Goal: Task Accomplishment & Management: Manage account settings

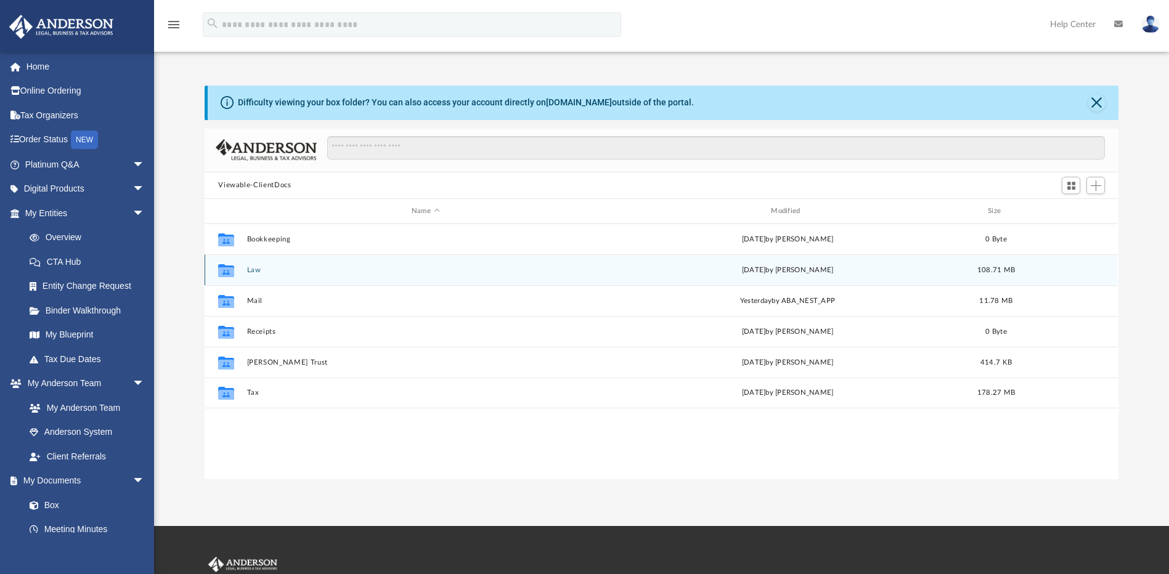
scroll to position [271, 905]
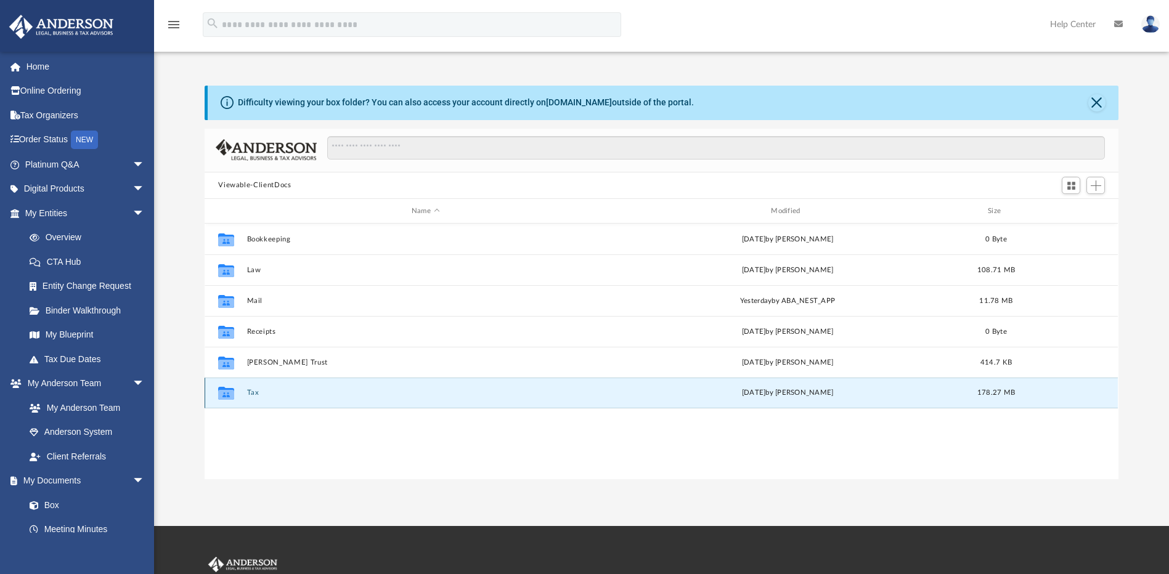
click at [254, 390] on button "Tax" at bounding box center [425, 393] width 357 height 8
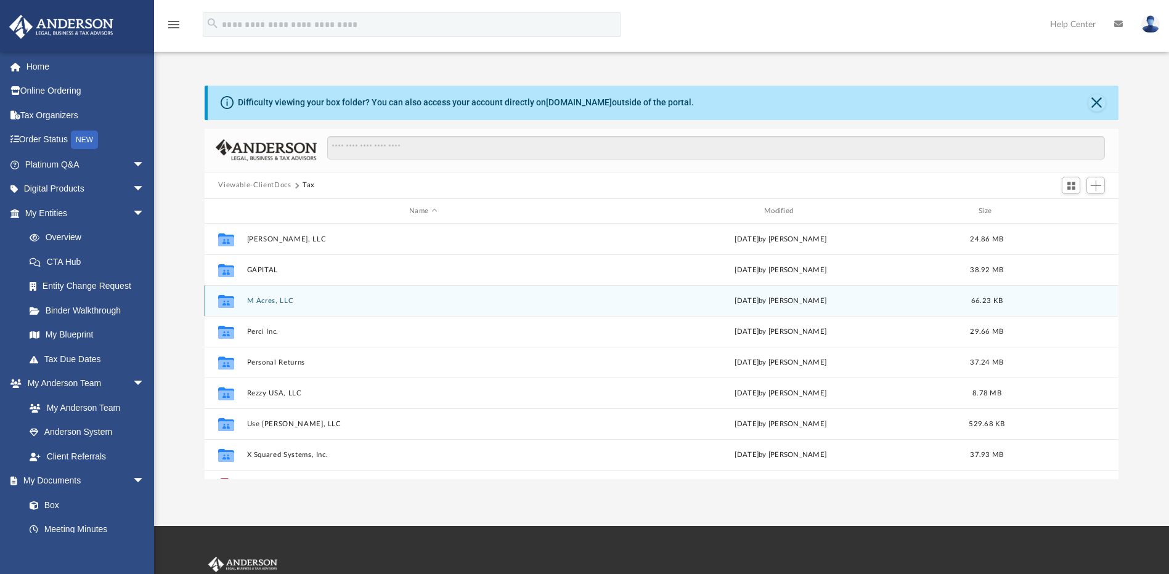
click at [278, 301] on button "M Acres, LLC" at bounding box center [423, 301] width 352 height 8
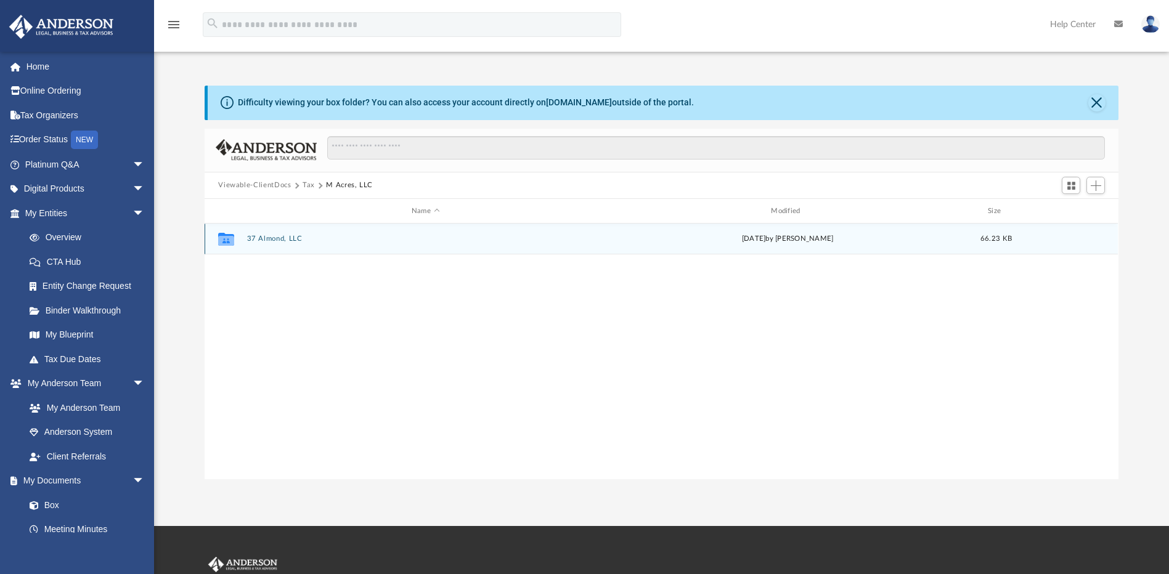
click at [290, 241] on button "37 Almond, LLC" at bounding box center [425, 239] width 357 height 8
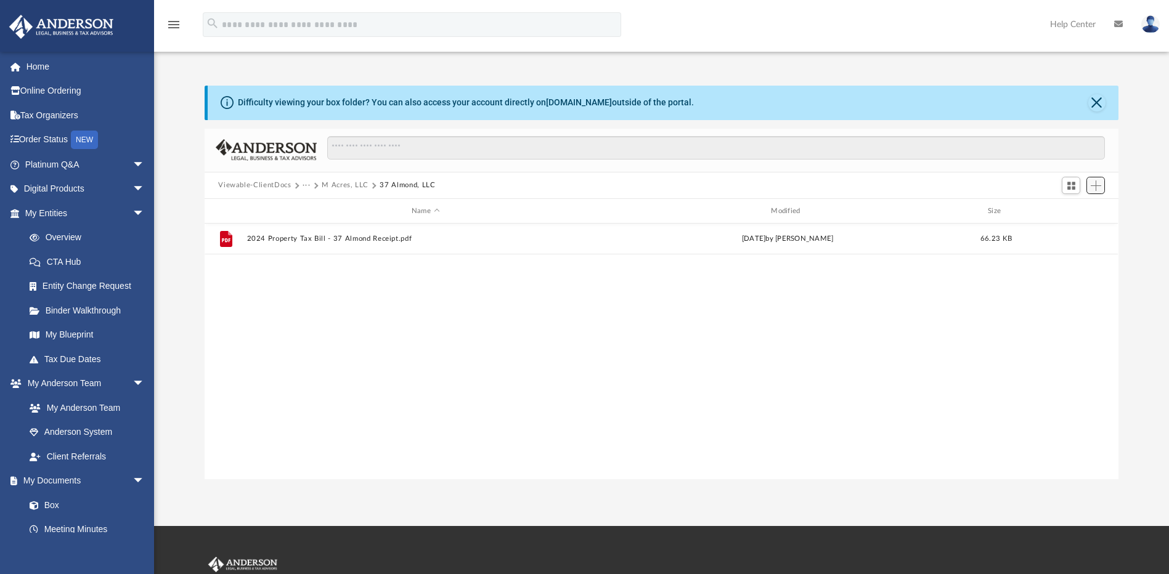
click at [1095, 192] on button "Add" at bounding box center [1095, 185] width 18 height 17
click at [1072, 213] on li "Upload" at bounding box center [1078, 210] width 39 height 13
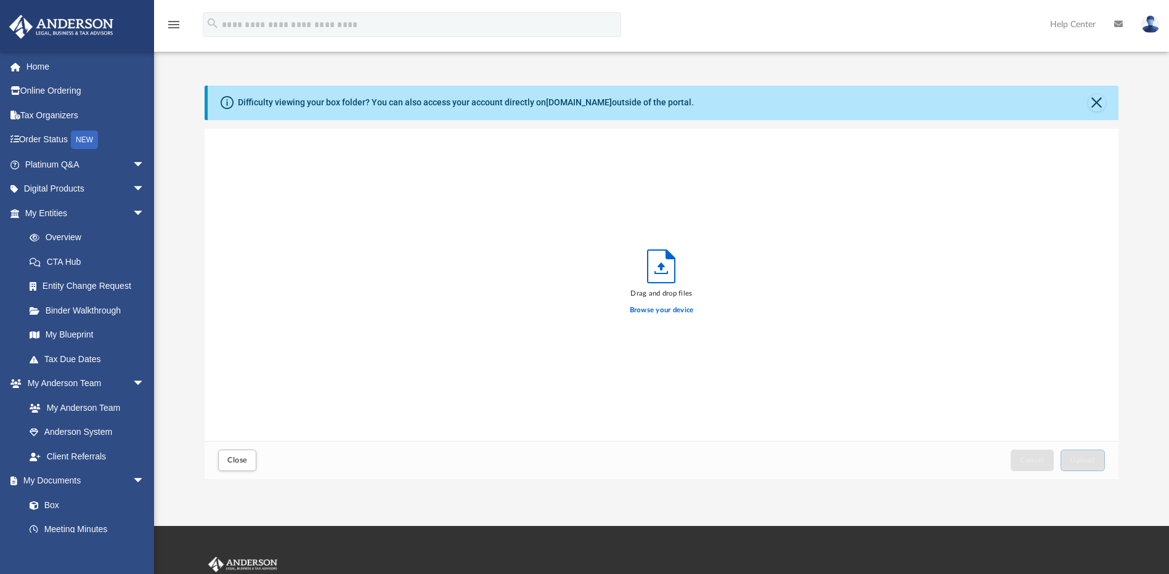
scroll to position [303, 905]
click at [650, 312] on label "Browse your device" at bounding box center [662, 310] width 64 height 11
click at [0, 0] on input "Browse your device" at bounding box center [0, 0] width 0 height 0
click at [1088, 457] on span "Upload" at bounding box center [1083, 460] width 26 height 7
click at [244, 465] on button "Close" at bounding box center [237, 461] width 38 height 22
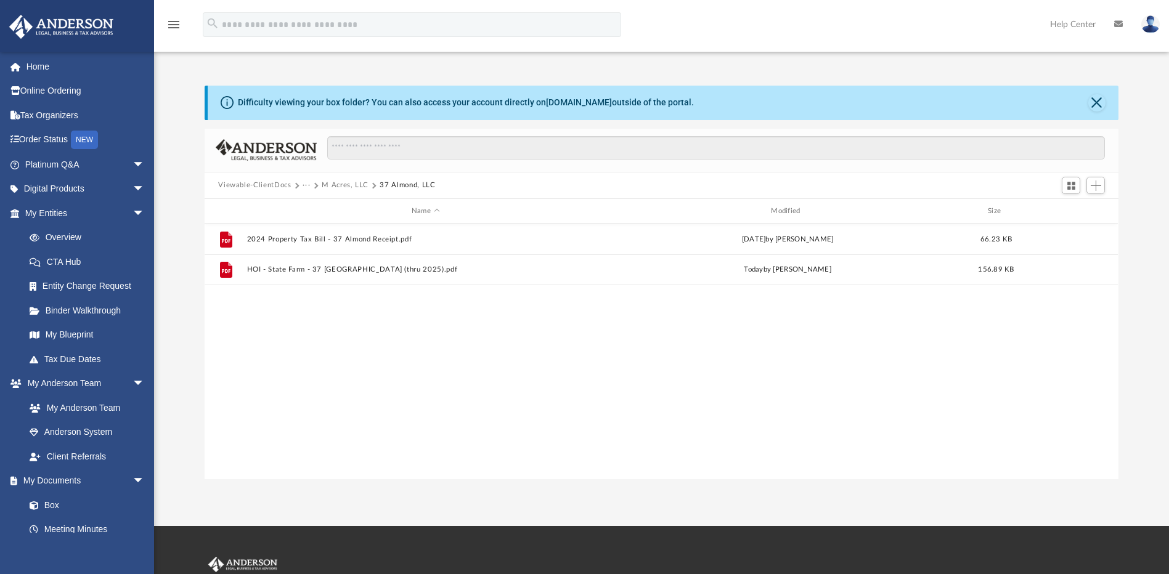
click at [337, 185] on button "M Acres, LLC" at bounding box center [345, 185] width 47 height 11
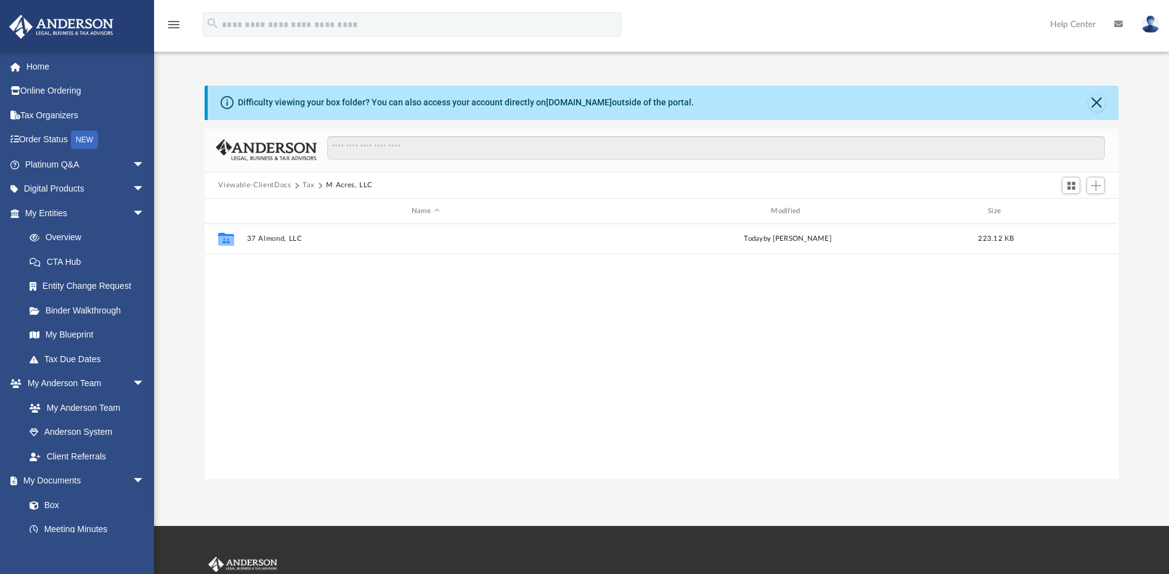
click at [303, 185] on button "Tax" at bounding box center [309, 185] width 12 height 11
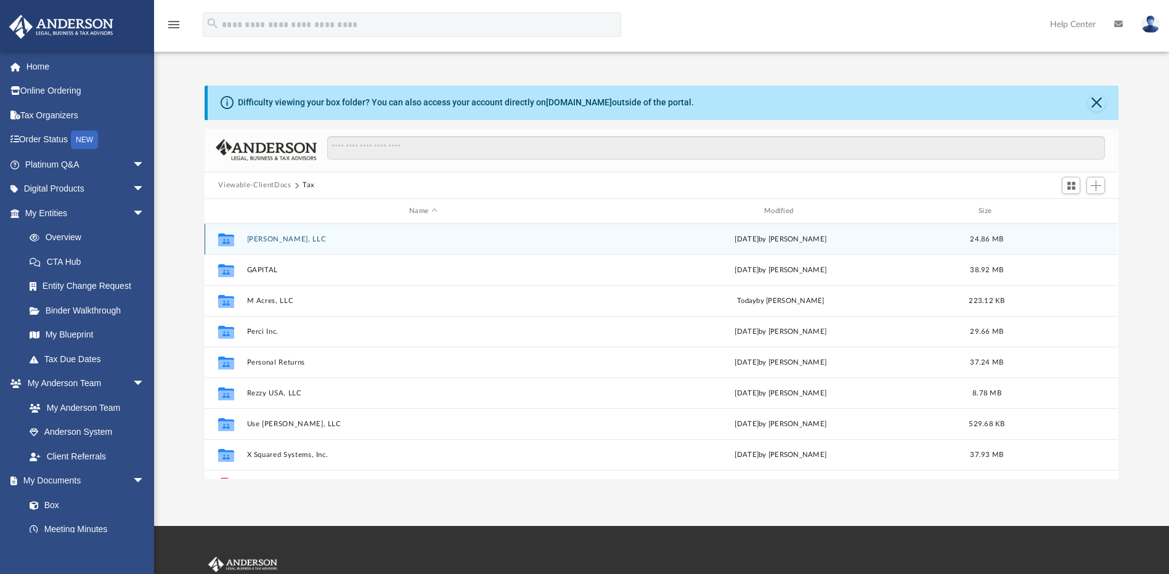
click at [291, 241] on button "[PERSON_NAME], LLC" at bounding box center [423, 239] width 352 height 8
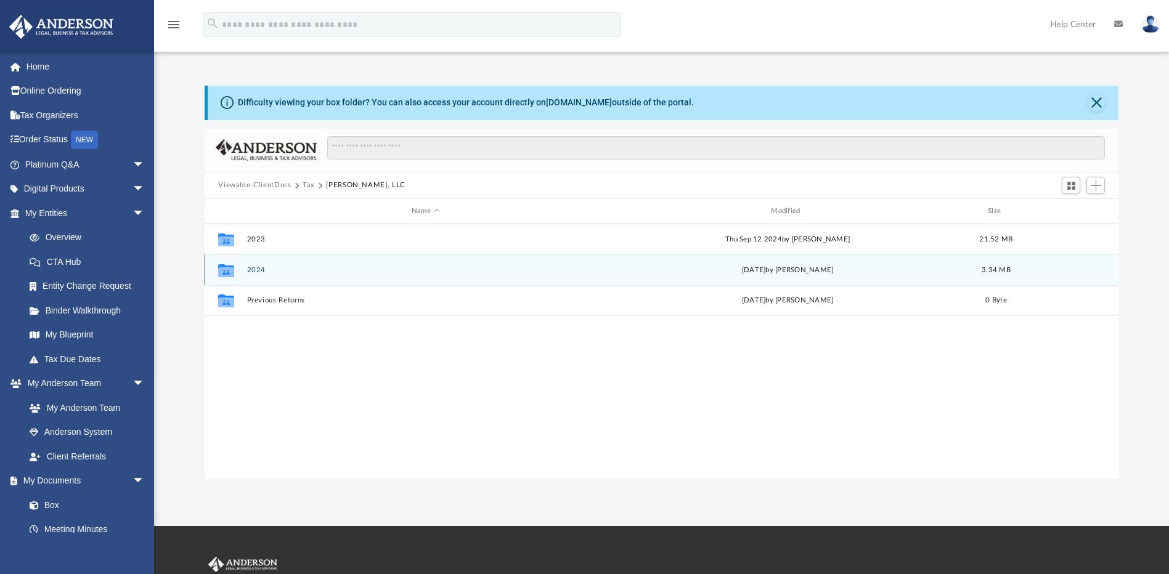
click at [261, 271] on button "2024" at bounding box center [425, 270] width 357 height 8
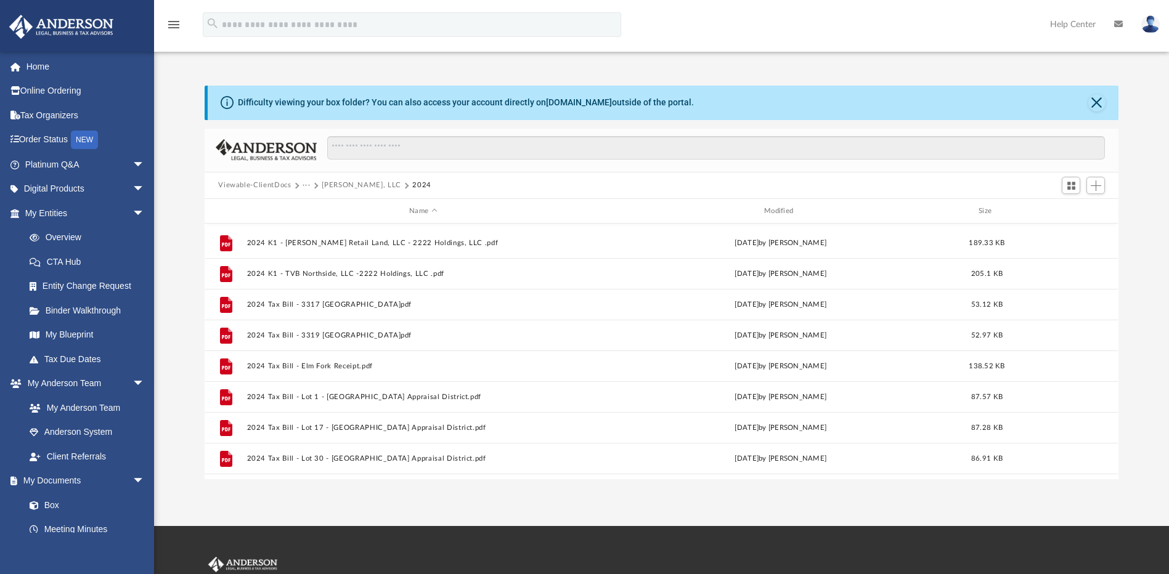
scroll to position [0, 0]
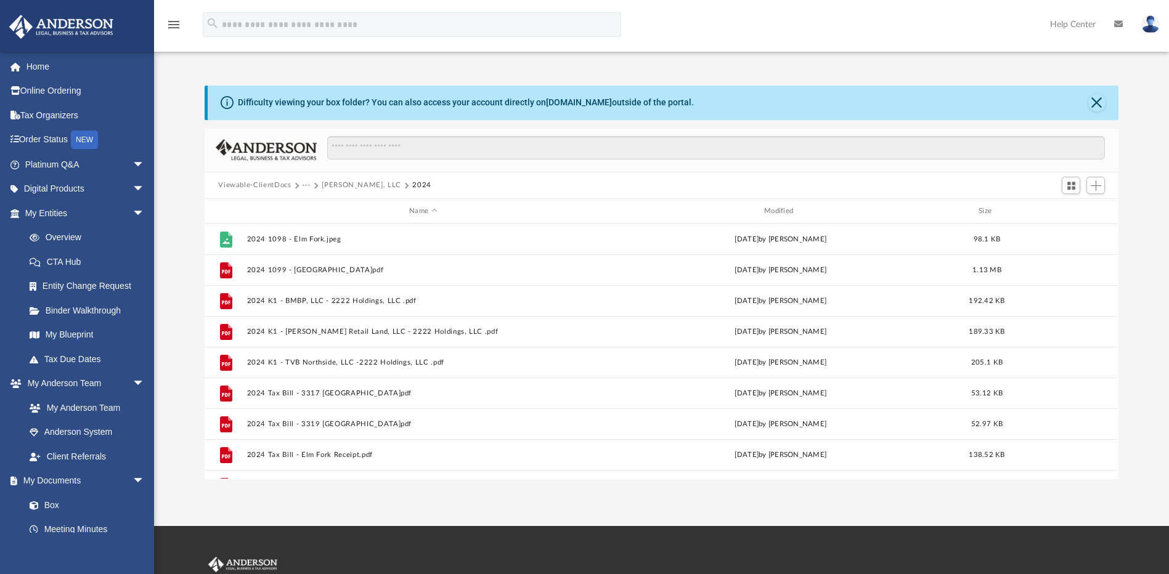
click at [295, 183] on span at bounding box center [296, 185] width 6 height 6
click at [303, 187] on button "···" at bounding box center [307, 185] width 8 height 11
click at [312, 211] on li "Tax" at bounding box center [315, 207] width 12 height 13
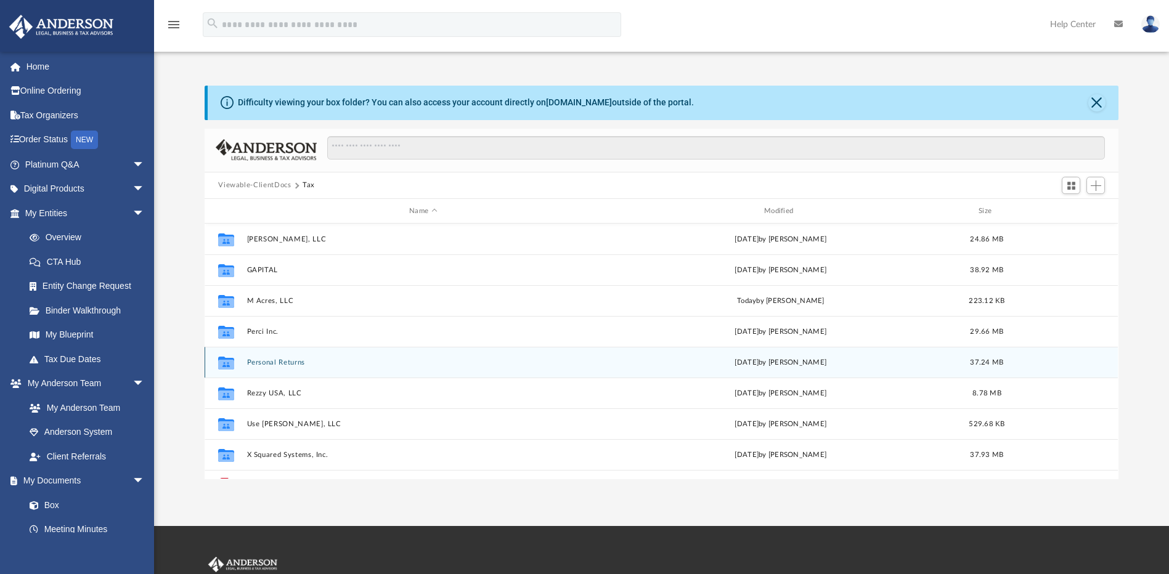
click at [286, 367] on div "Collaborated Folder Personal Returns [DATE] by [PERSON_NAME] 37.24 MB" at bounding box center [661, 362] width 913 height 31
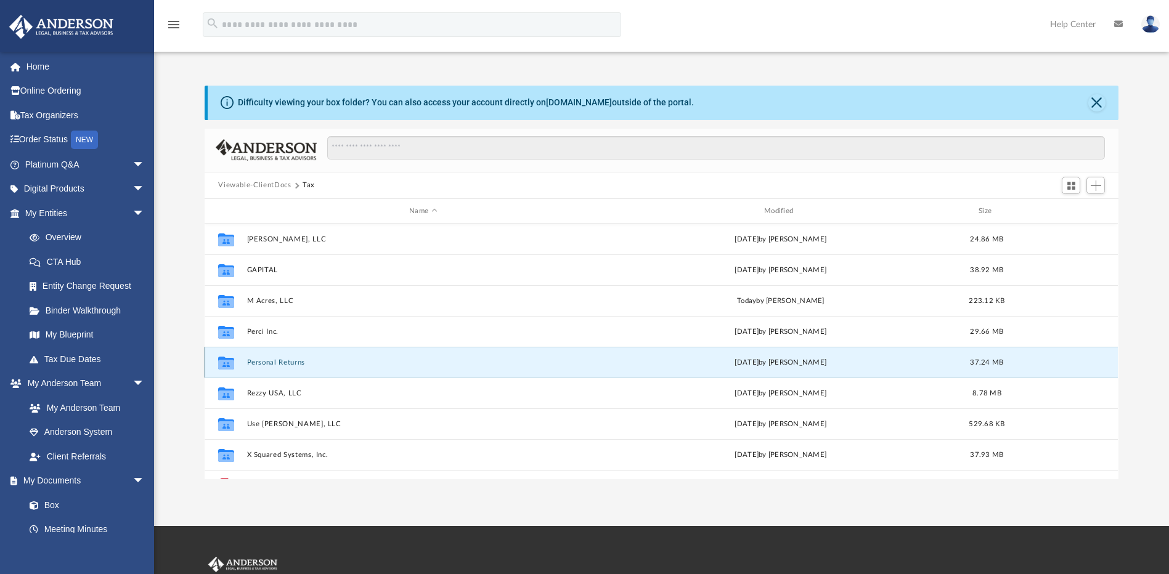
click at [287, 362] on button "Personal Returns" at bounding box center [423, 363] width 352 height 8
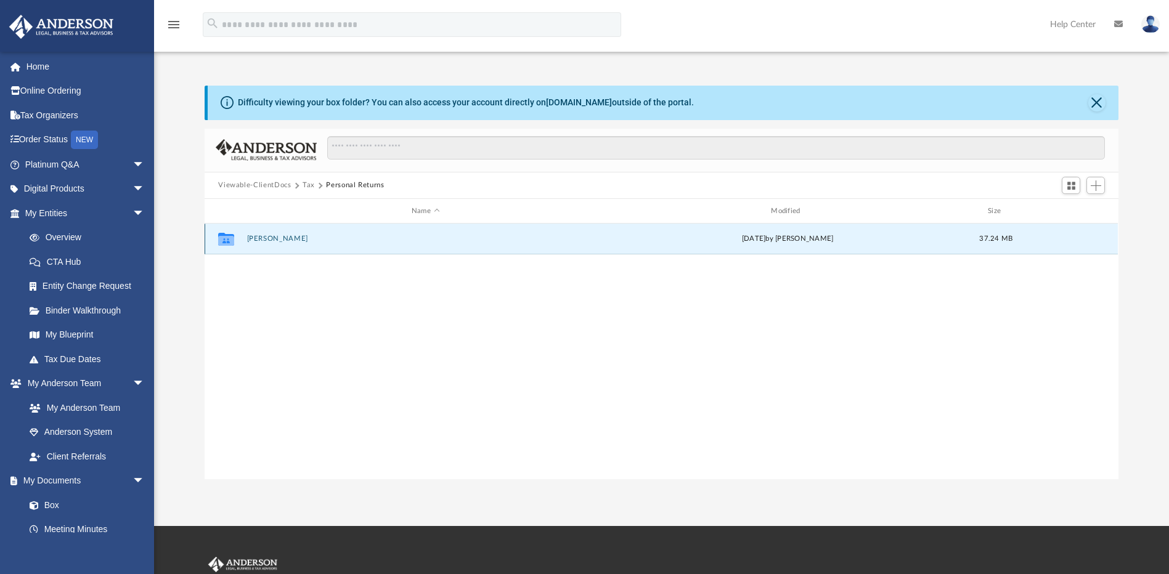
click at [282, 239] on button "[PERSON_NAME]" at bounding box center [425, 239] width 357 height 8
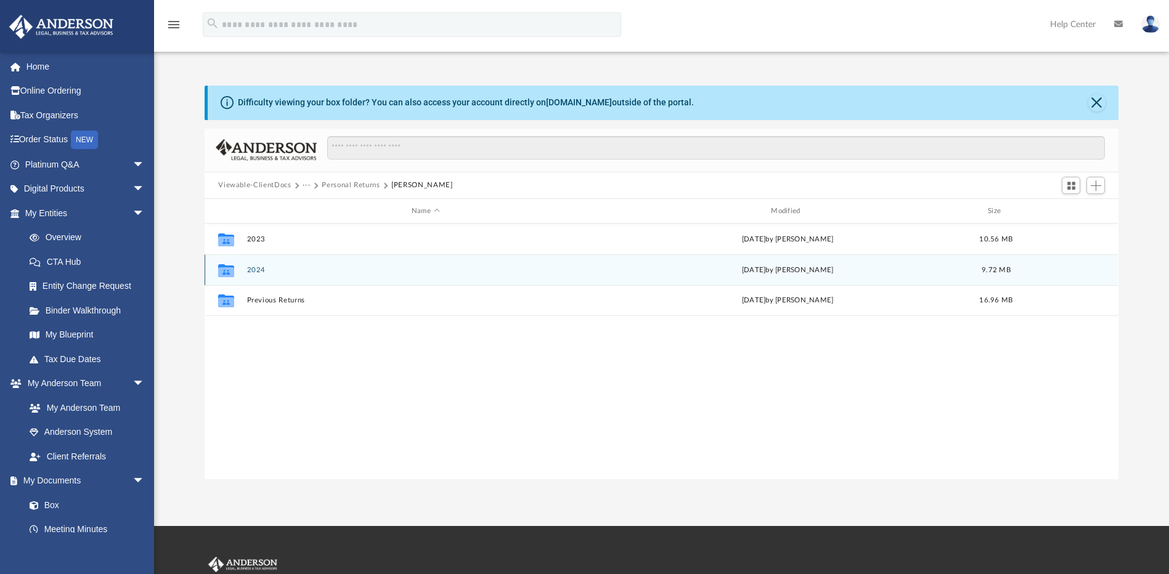
click at [265, 270] on button "2024" at bounding box center [425, 270] width 357 height 8
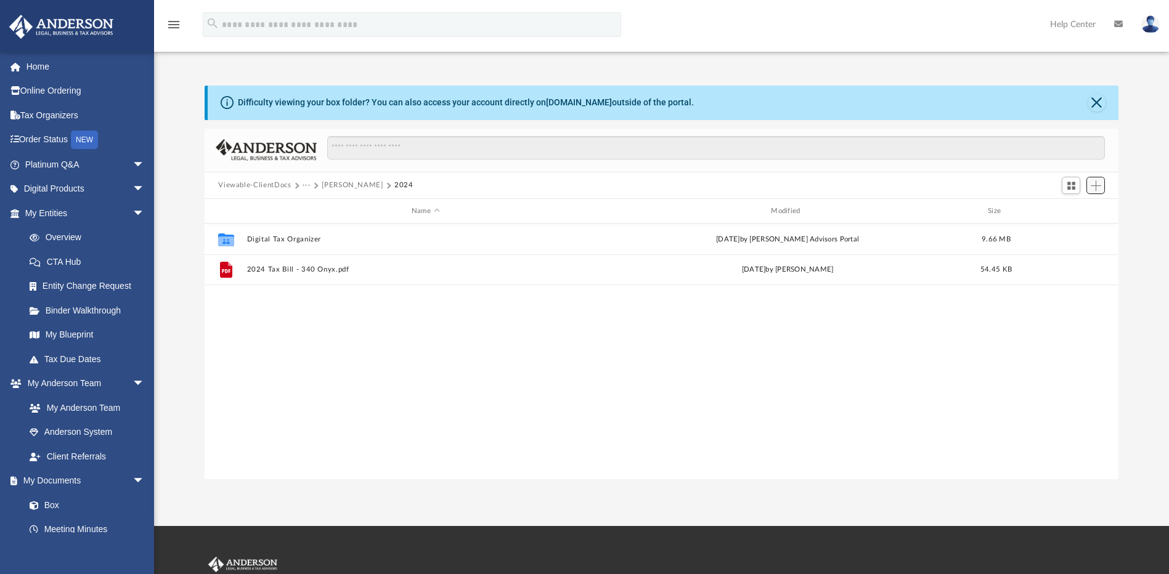
click at [1091, 188] on span "Add" at bounding box center [1096, 186] width 10 height 10
click at [1073, 211] on li "Upload" at bounding box center [1078, 210] width 39 height 13
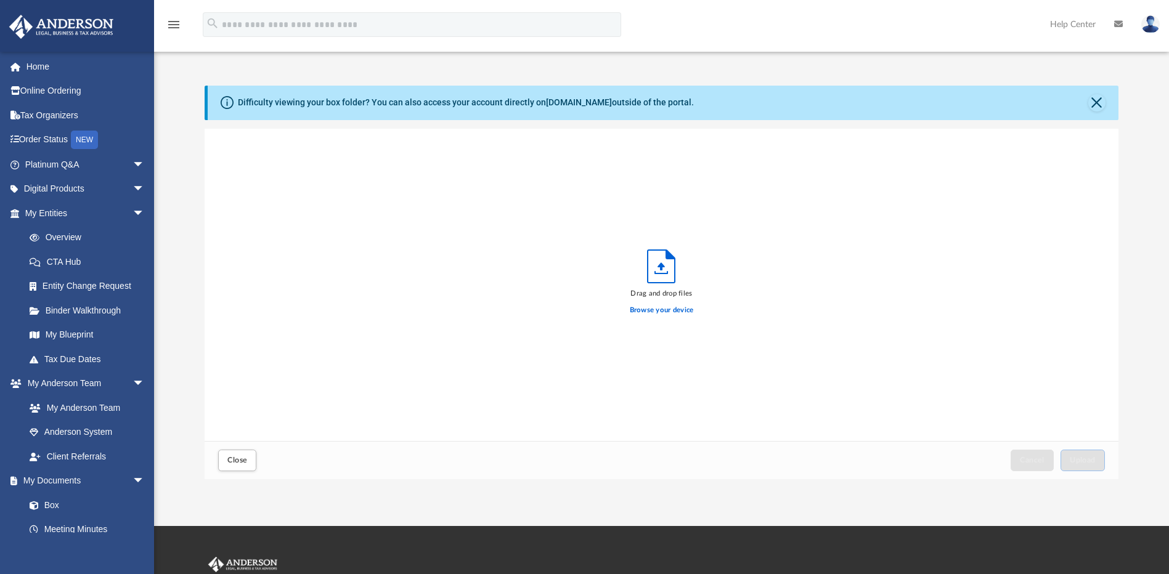
scroll to position [303, 905]
click at [653, 312] on label "Browse your device" at bounding box center [662, 310] width 64 height 11
click at [0, 0] on input "Browse your device" at bounding box center [0, 0] width 0 height 0
click at [1083, 457] on span "Upload" at bounding box center [1083, 460] width 26 height 7
click at [244, 463] on span "Close" at bounding box center [237, 460] width 20 height 7
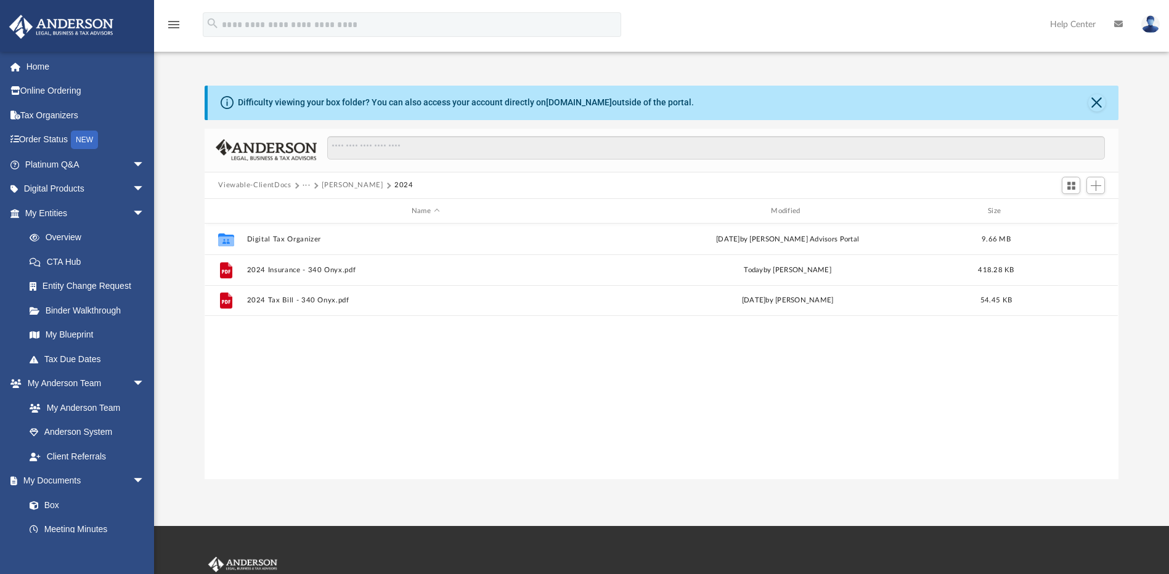
click at [310, 185] on button "···" at bounding box center [307, 185] width 8 height 11
click at [320, 206] on li "Tax" at bounding box center [337, 207] width 57 height 13
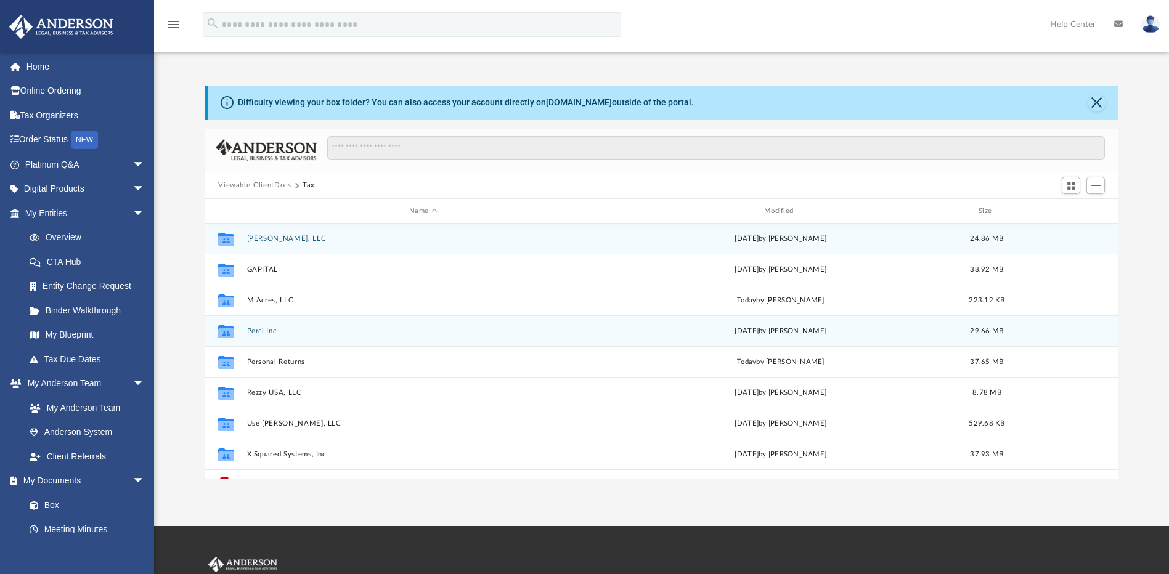
scroll to position [0, 0]
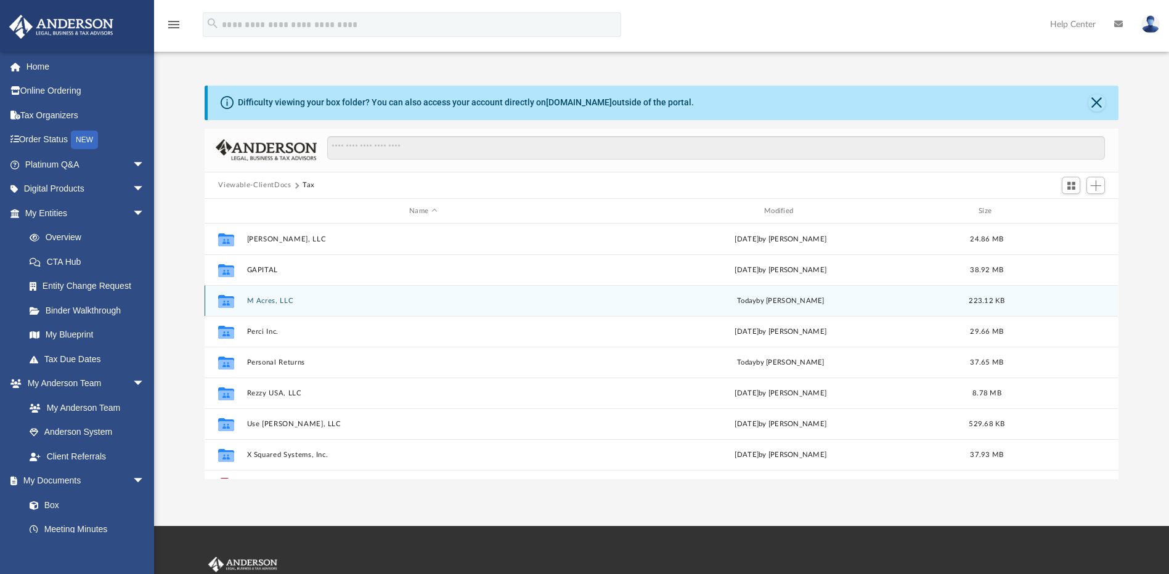
click at [271, 306] on div "Collaborated Folder M Acres, LLC [DATE] by [PERSON_NAME] 223.12 KB" at bounding box center [661, 300] width 913 height 31
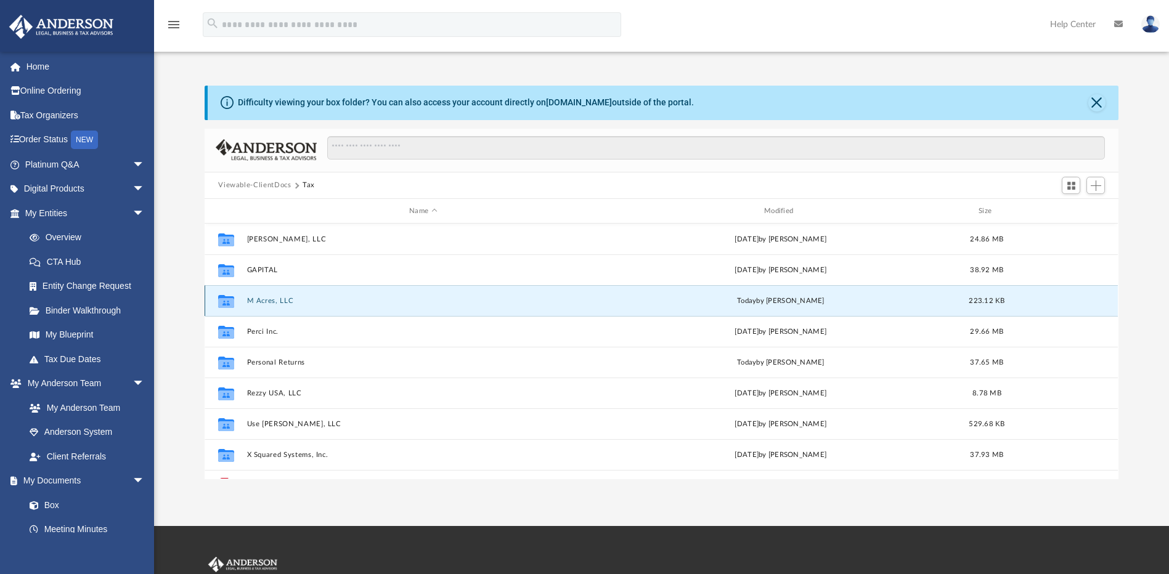
click at [276, 303] on button "M Acres, LLC" at bounding box center [423, 301] width 352 height 8
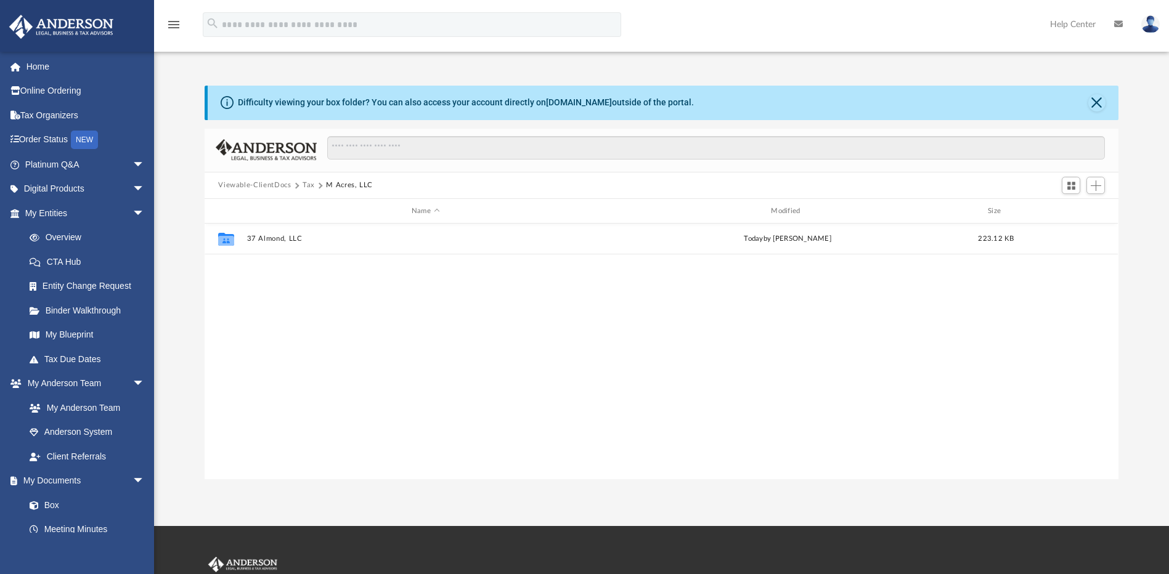
click at [479, 319] on div "Collaborated Folder 37 Almond, LLC [DATE] by [PERSON_NAME] 223.12 KB" at bounding box center [661, 351] width 913 height 255
click at [1103, 185] on button "Add" at bounding box center [1095, 185] width 18 height 17
click at [1085, 209] on li "Upload" at bounding box center [1078, 210] width 39 height 13
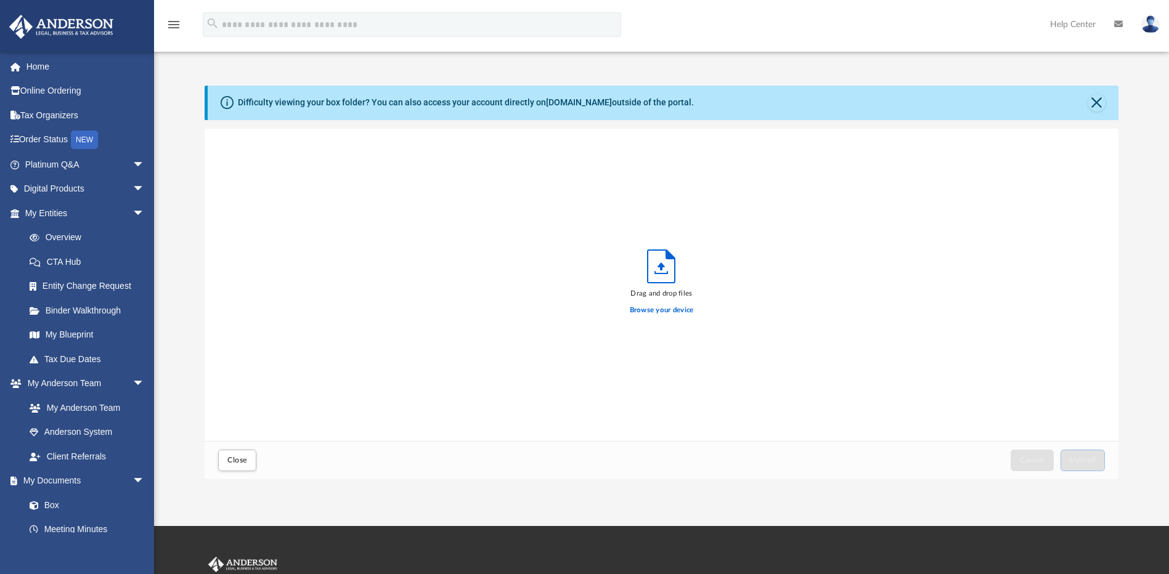
scroll to position [303, 905]
click at [1076, 455] on button "Upload" at bounding box center [1082, 461] width 44 height 22
click at [654, 312] on label "Select More Files" at bounding box center [661, 308] width 56 height 11
click at [0, 0] on input "Select More Files" at bounding box center [0, 0] width 0 height 0
drag, startPoint x: 242, startPoint y: 463, endPoint x: 253, endPoint y: 453, distance: 14.8
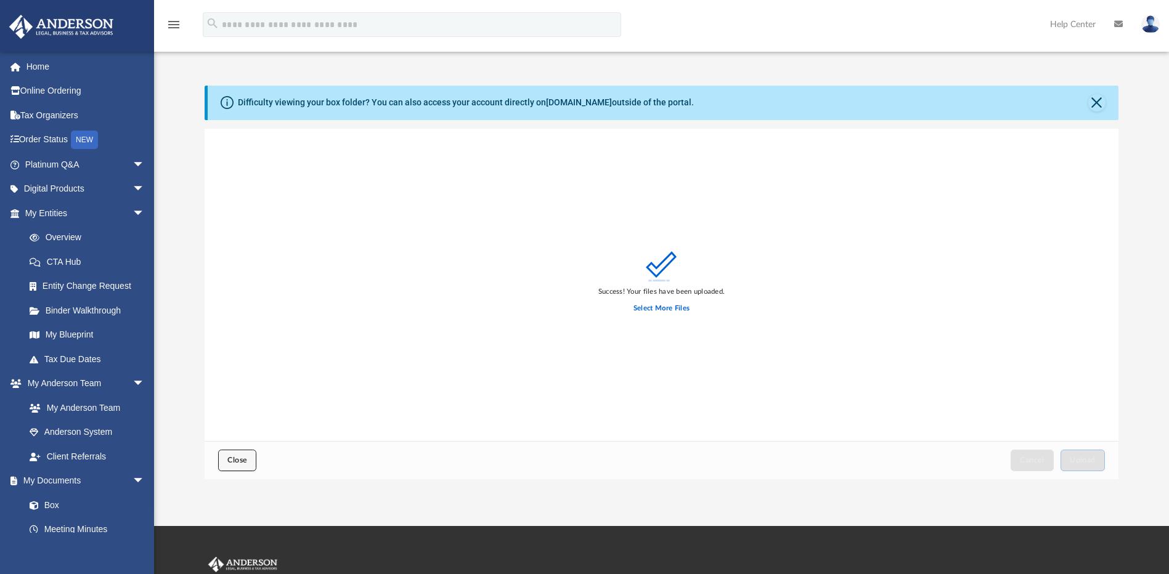
click at [242, 463] on span "Close" at bounding box center [237, 460] width 20 height 7
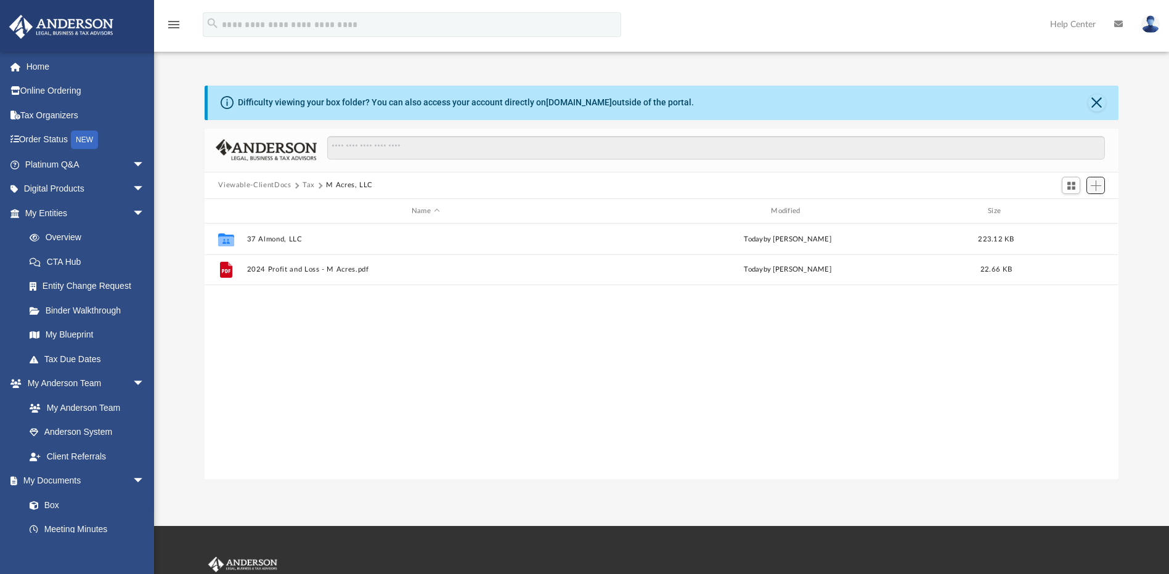
click at [1091, 190] on span "Add" at bounding box center [1096, 186] width 10 height 10
click at [1066, 218] on ul "Upload New Folder" at bounding box center [1078, 223] width 54 height 53
click at [1073, 211] on li "Upload" at bounding box center [1078, 210] width 39 height 13
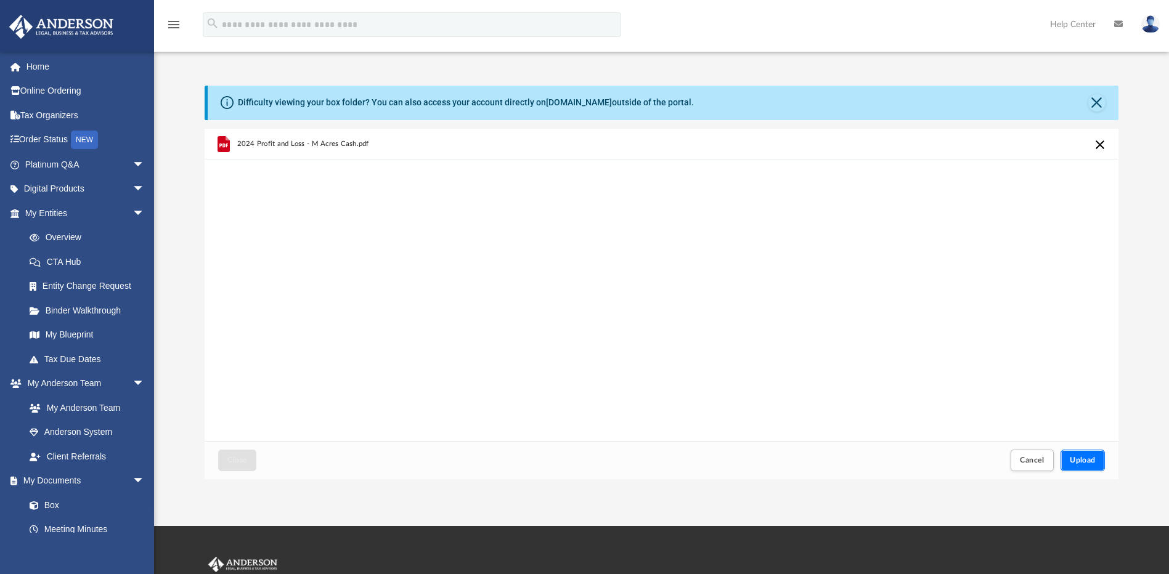
click at [1075, 457] on span "Upload" at bounding box center [1083, 460] width 26 height 7
click at [240, 458] on span "Close" at bounding box center [237, 460] width 20 height 7
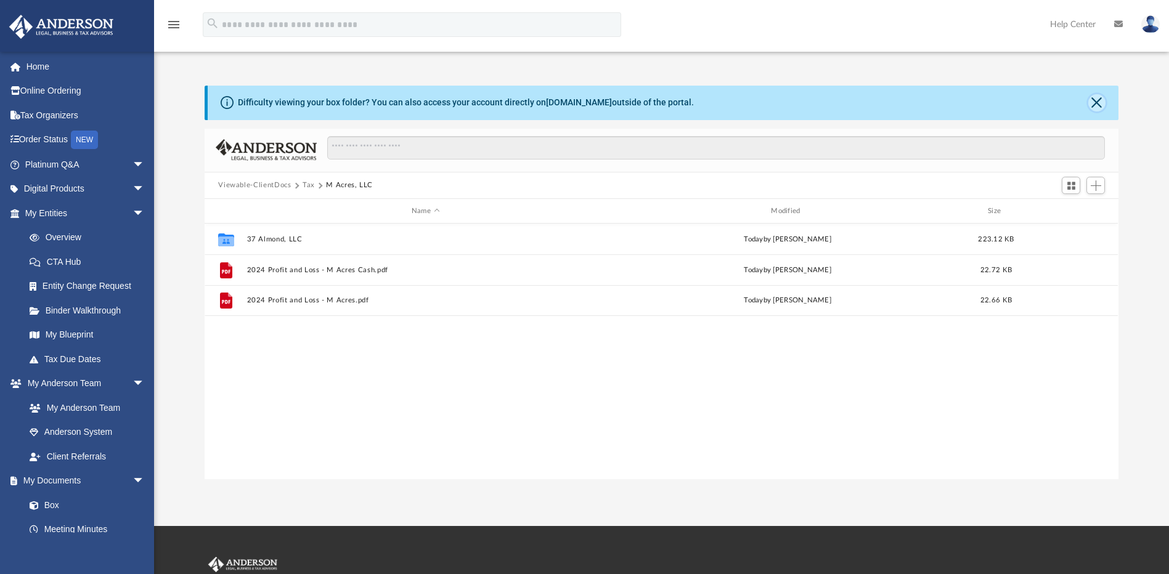
click at [1093, 104] on button "Close" at bounding box center [1096, 102] width 17 height 17
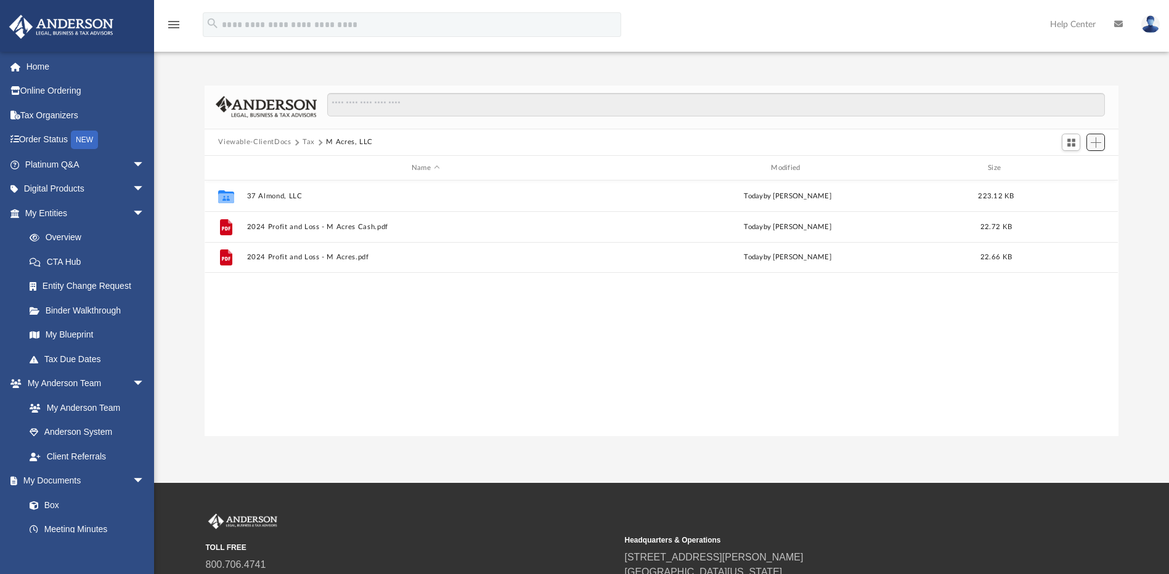
click at [1088, 138] on button "Add" at bounding box center [1095, 142] width 18 height 17
click at [1063, 163] on li "Upload" at bounding box center [1078, 167] width 39 height 13
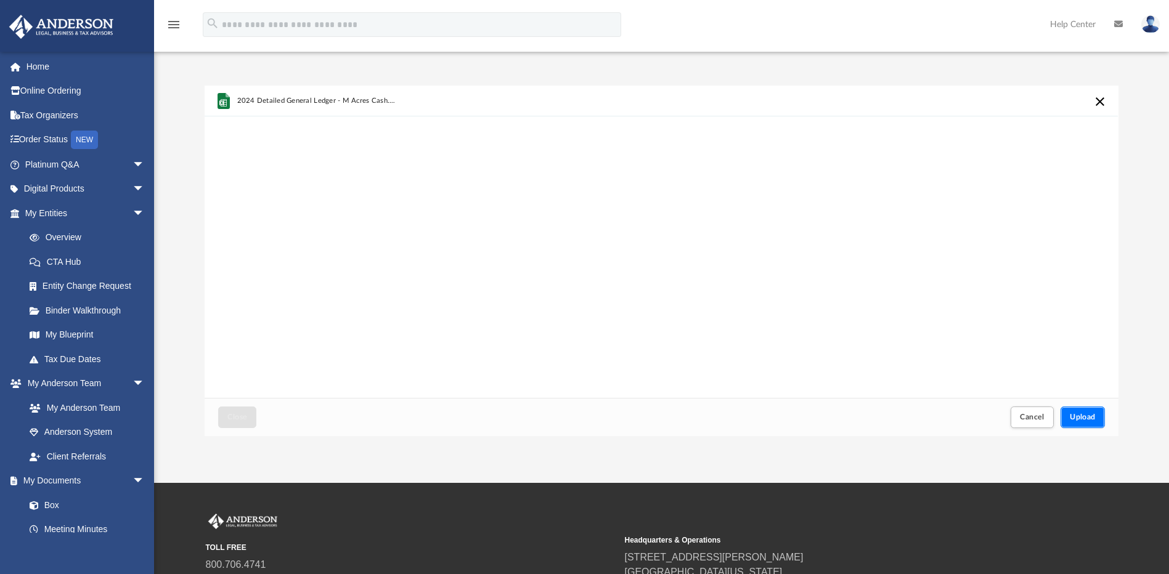
click at [1097, 418] on button "Upload" at bounding box center [1082, 418] width 44 height 22
click at [230, 411] on button "Close" at bounding box center [237, 418] width 38 height 22
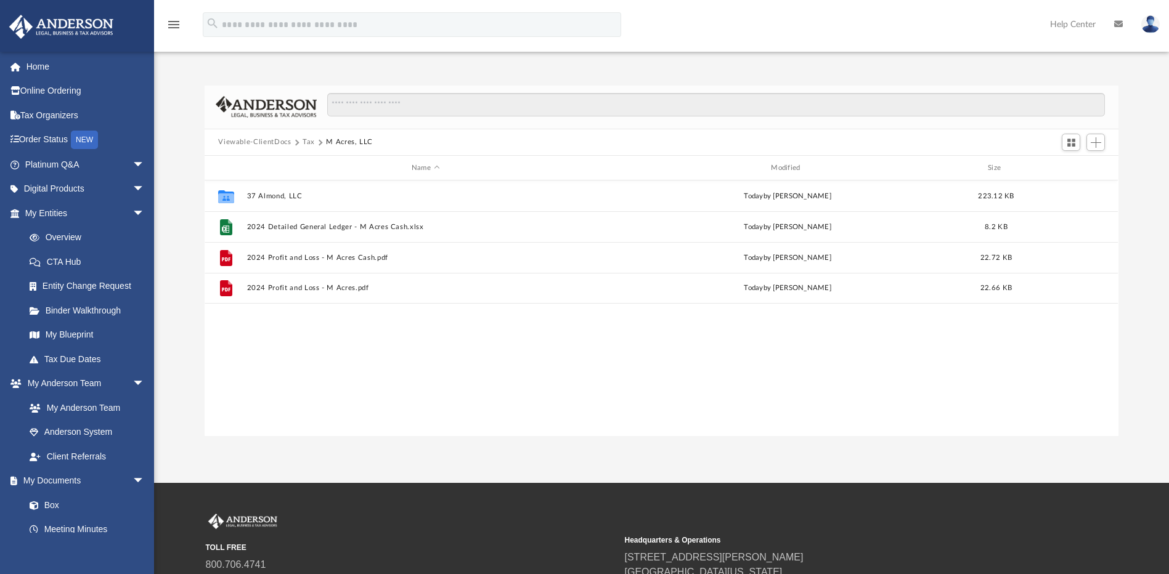
click at [568, 322] on div "Collaborated Folder 37 Almond, LLC [DATE] by [PERSON_NAME] 223.12 KB File 2024 …" at bounding box center [661, 308] width 913 height 255
click at [272, 143] on button "Viewable-ClientDocs" at bounding box center [254, 142] width 73 height 11
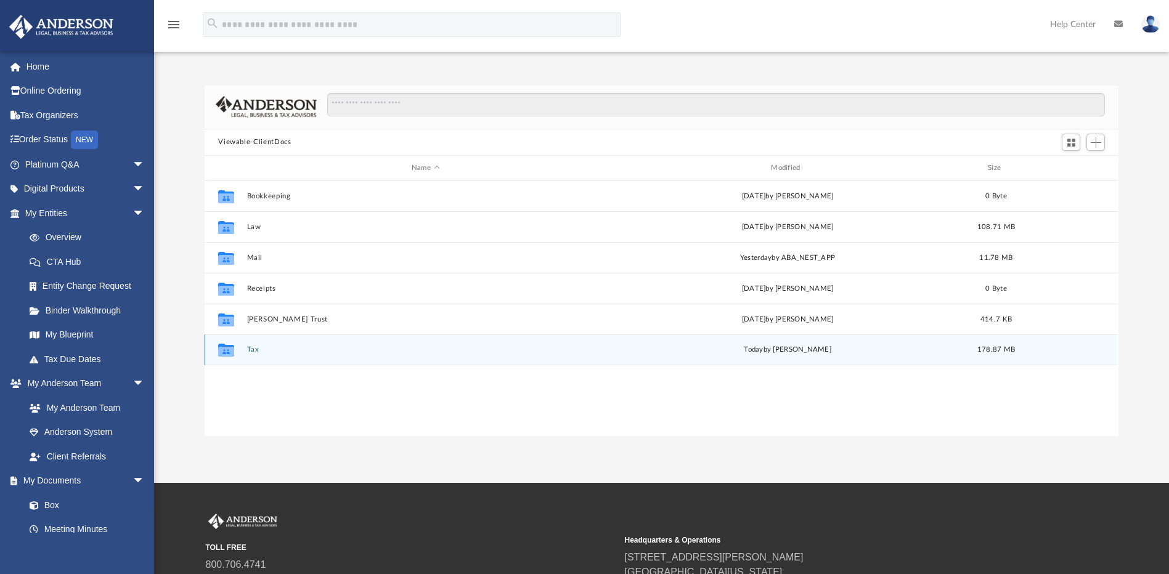
click at [253, 347] on button "Tax" at bounding box center [425, 350] width 357 height 8
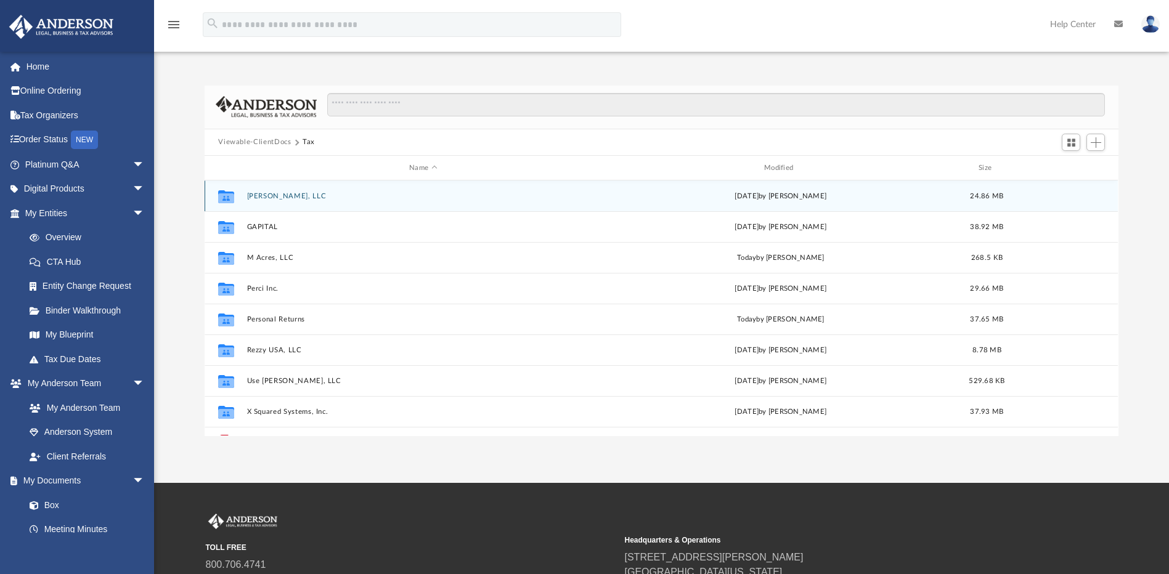
click at [287, 193] on button "[PERSON_NAME], LLC" at bounding box center [423, 196] width 352 height 8
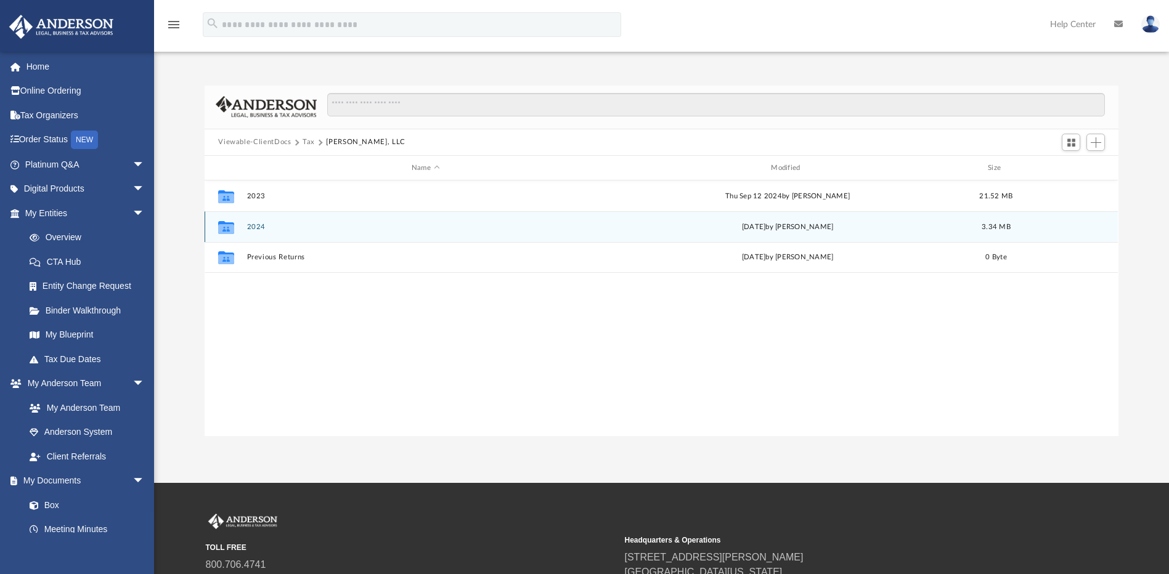
click at [258, 226] on button "2024" at bounding box center [425, 227] width 357 height 8
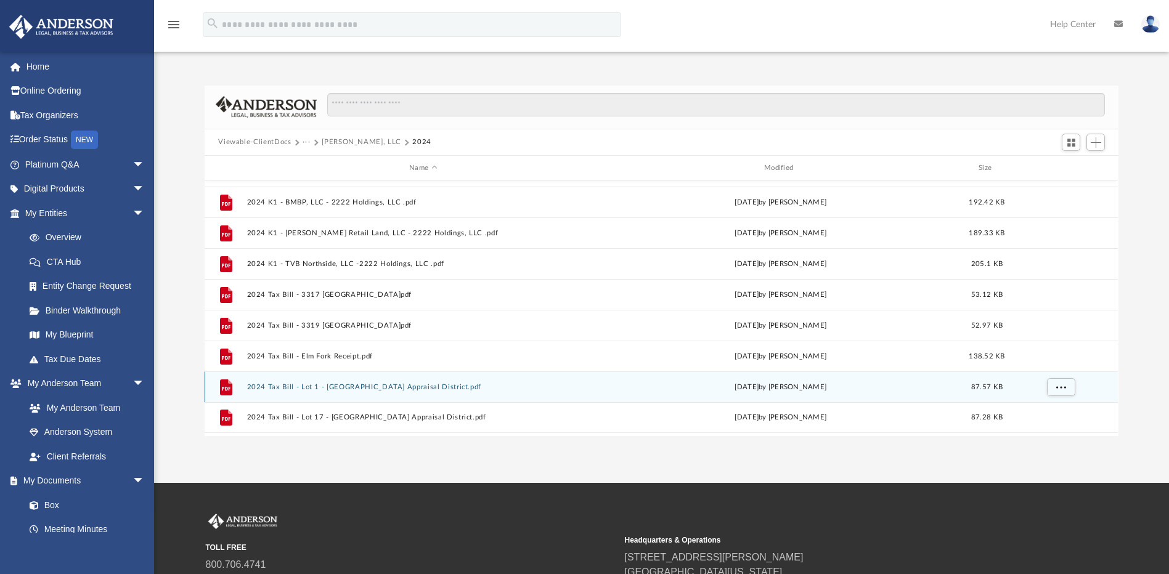
scroll to position [0, 0]
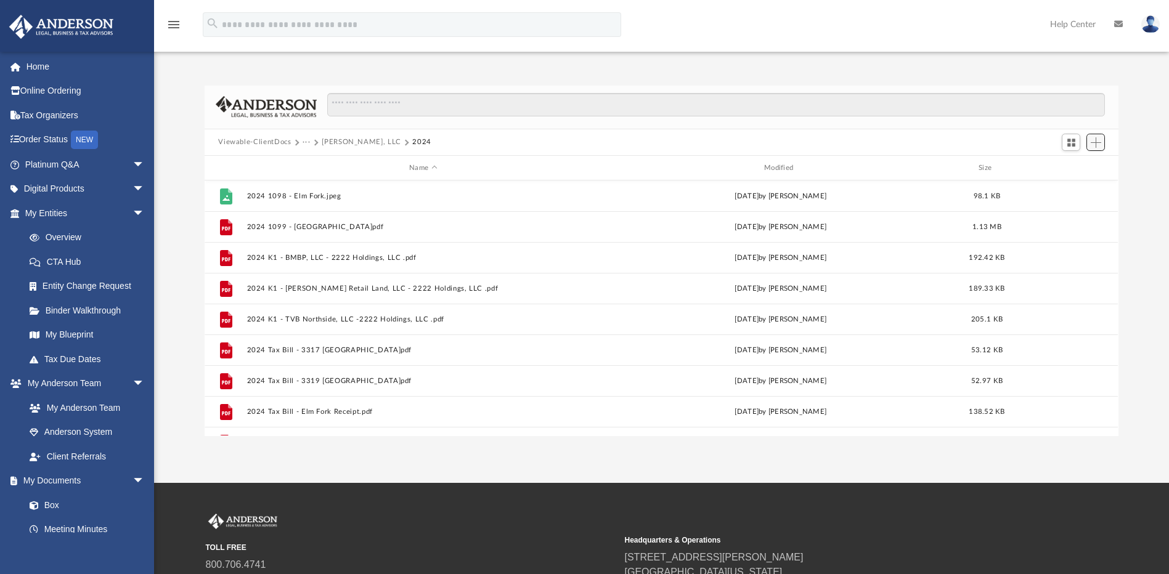
click at [1096, 142] on span "Add" at bounding box center [1096, 142] width 10 height 10
click at [1071, 168] on li "Upload" at bounding box center [1078, 167] width 39 height 13
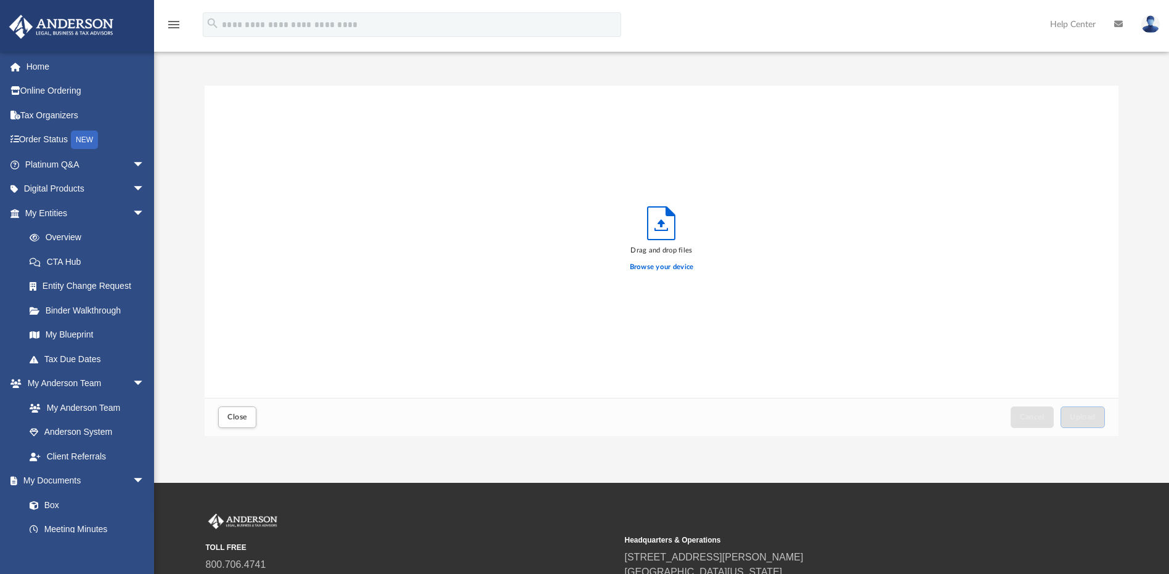
scroll to position [303, 905]
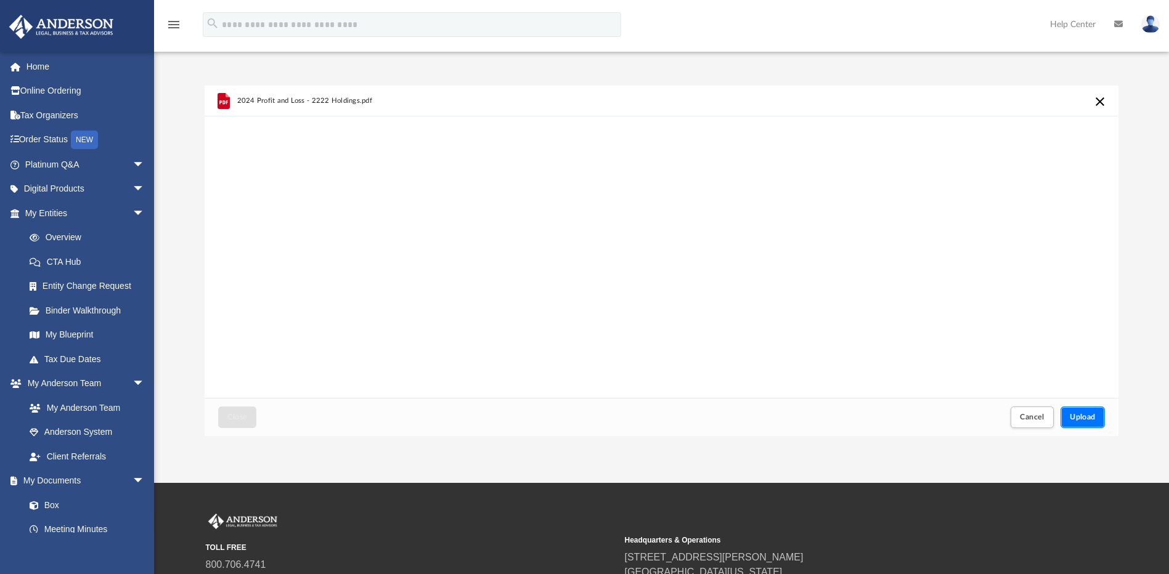
click at [1078, 417] on span "Upload" at bounding box center [1083, 416] width 26 height 7
click at [246, 419] on span "Close" at bounding box center [237, 416] width 20 height 7
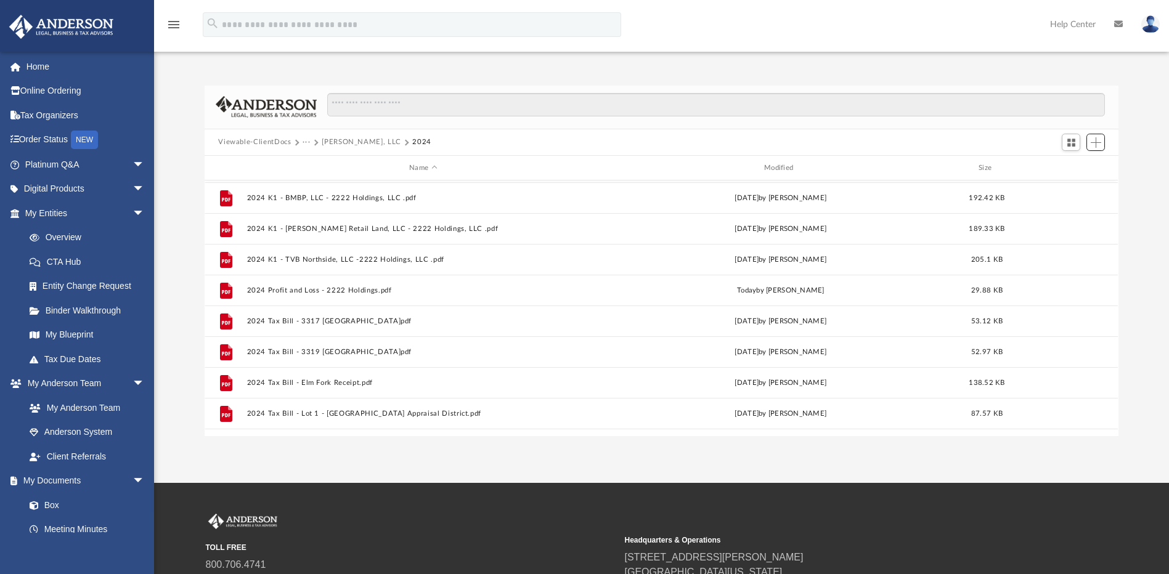
scroll to position [123, 0]
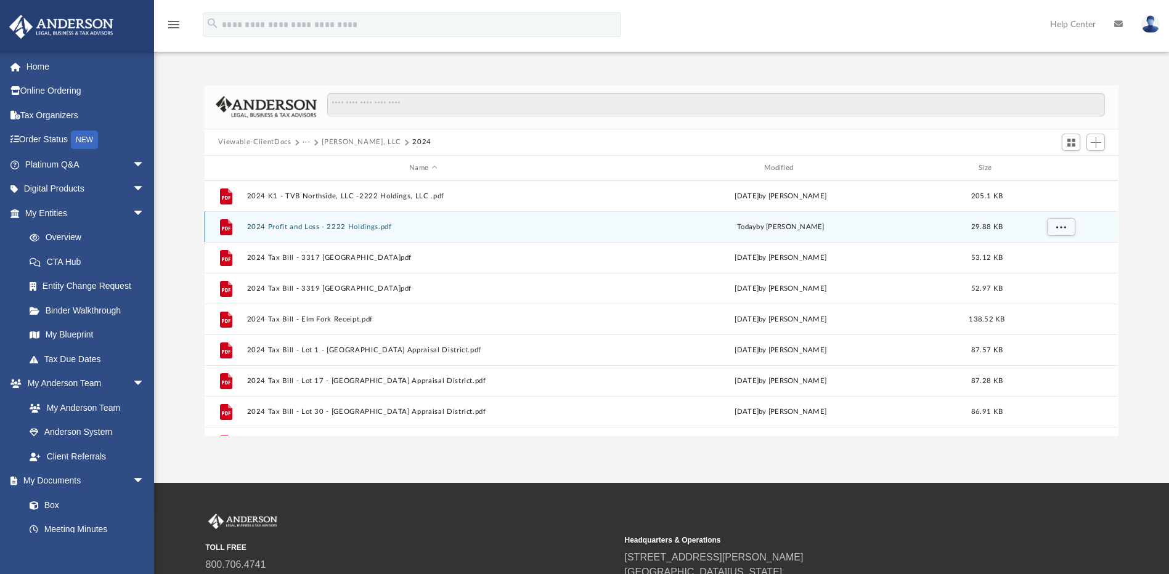
click at [334, 226] on button "2024 Profit and Loss - 2222 Holdings.pdf" at bounding box center [423, 227] width 352 height 8
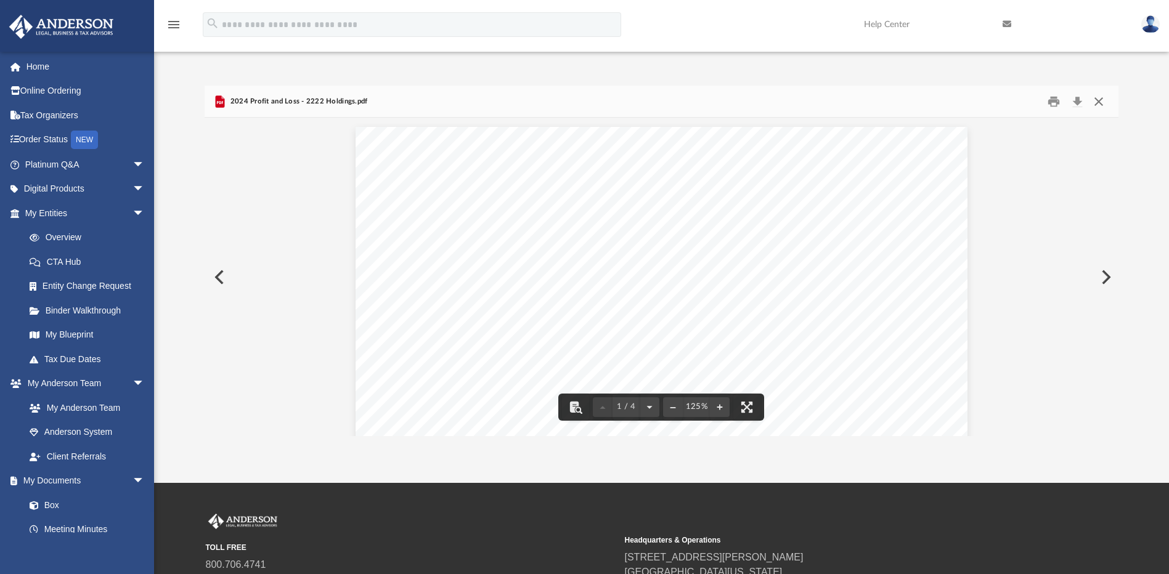
click at [1099, 102] on button "Close" at bounding box center [1099, 101] width 22 height 19
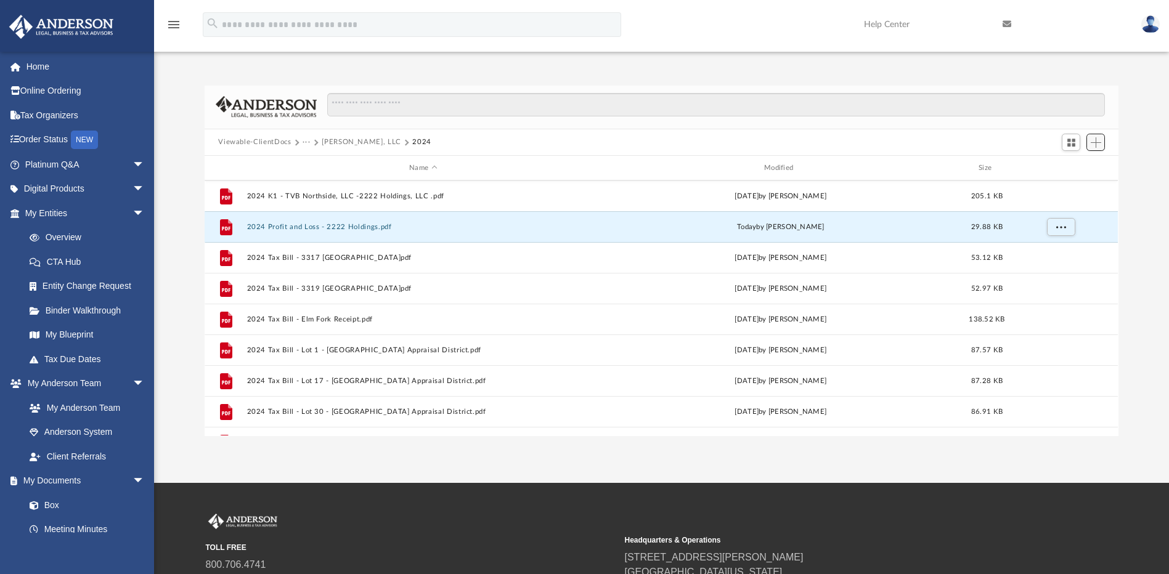
click at [1095, 144] on span "Add" at bounding box center [1096, 142] width 10 height 10
click at [1088, 166] on li "Upload" at bounding box center [1078, 167] width 39 height 13
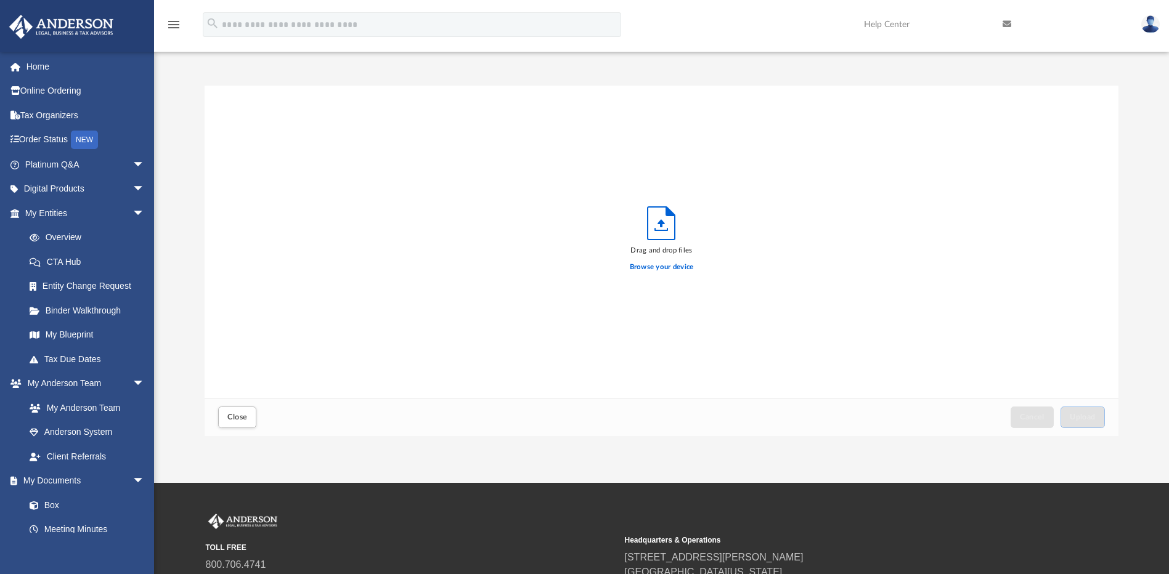
scroll to position [303, 905]
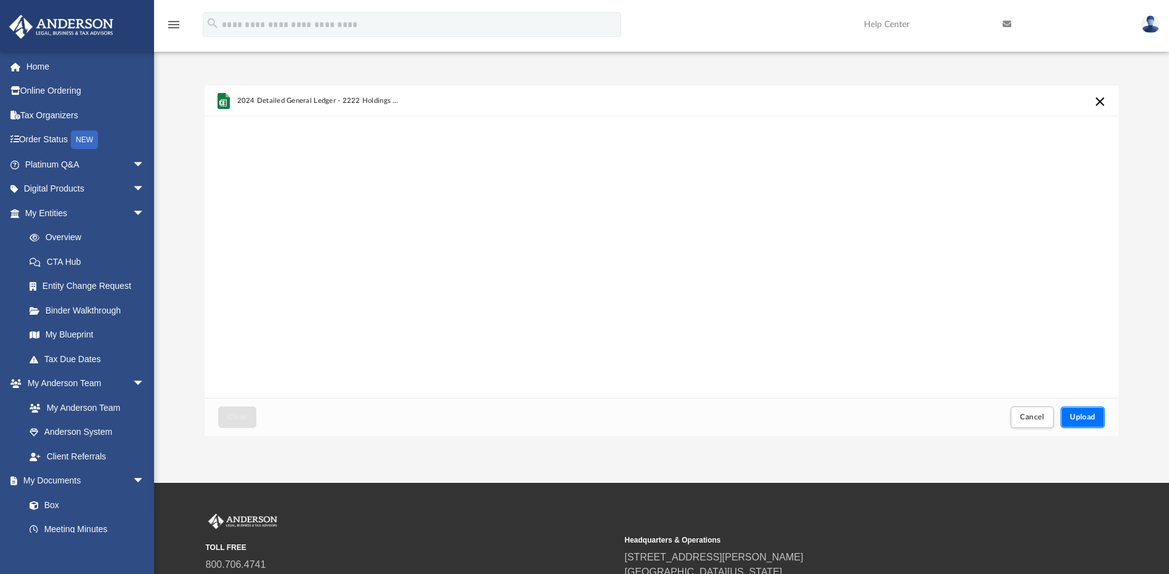
click at [1086, 413] on span "Upload" at bounding box center [1083, 416] width 26 height 7
click at [227, 420] on button "Close" at bounding box center [237, 418] width 38 height 22
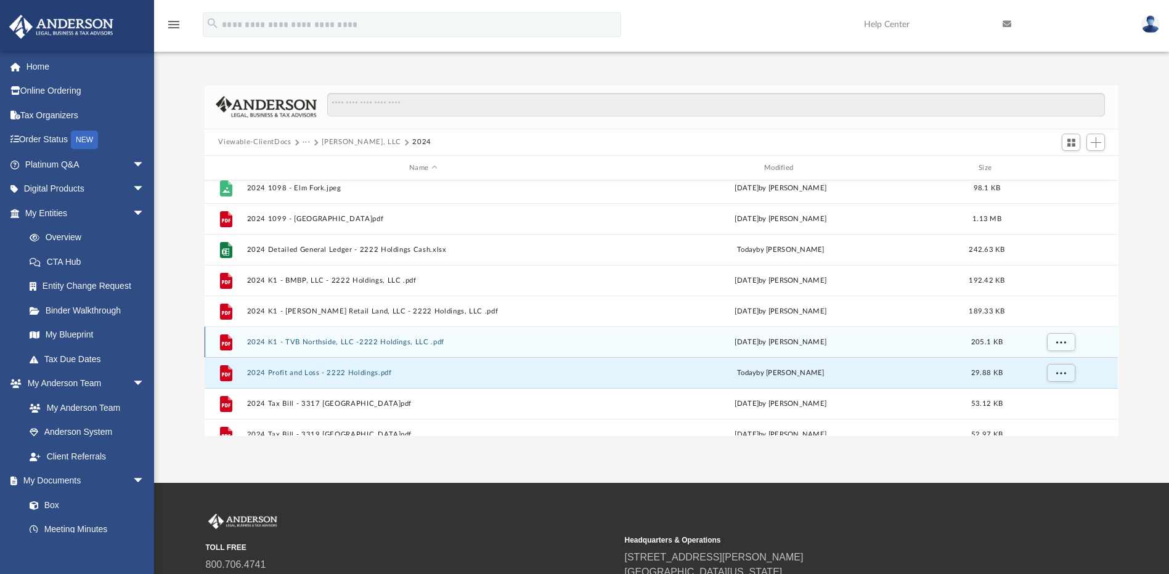
scroll to position [0, 0]
